Goal: Browse casually

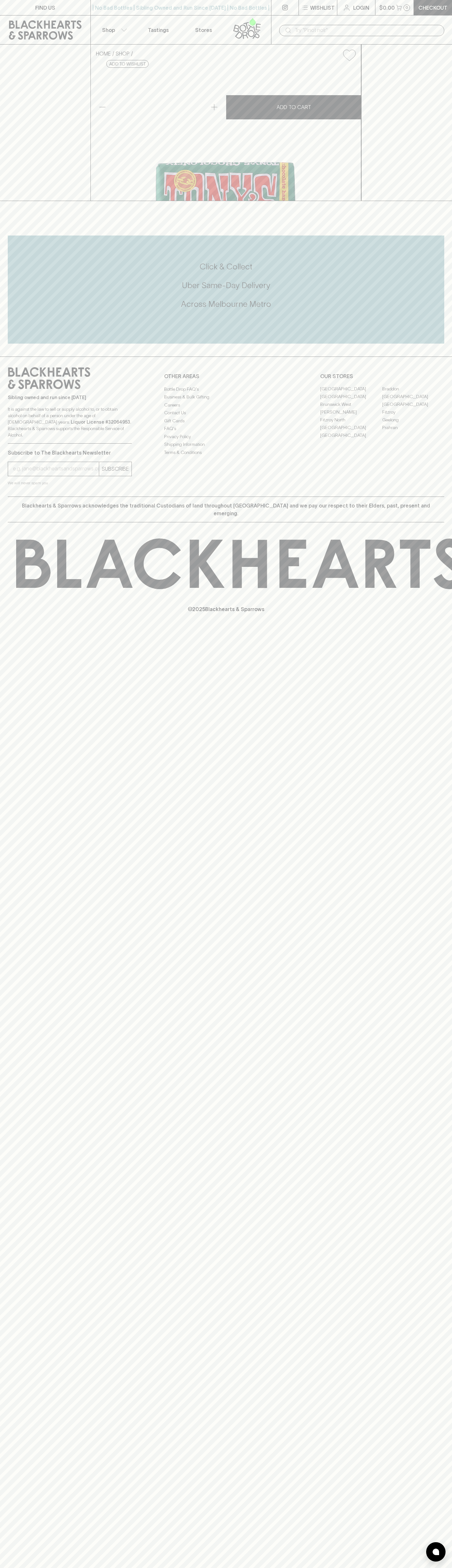
click at [350, 29] on input "text" at bounding box center [366, 30] width 144 height 10
click at [446, 1426] on div "FIND US | No Bad Bottles | Sibling Owned and Run Since [DATE] | No Bad Bottles …" at bounding box center [226, 784] width 452 height 1568
click at [445, 1567] on html "FIND US | No Bad Bottles | Sibling Owned and Run Since [DATE] | No Bad Bottles …" at bounding box center [226, 784] width 452 height 1568
click at [28, 589] on icon at bounding box center [453, 564] width 873 height 51
